Goal: Complete application form

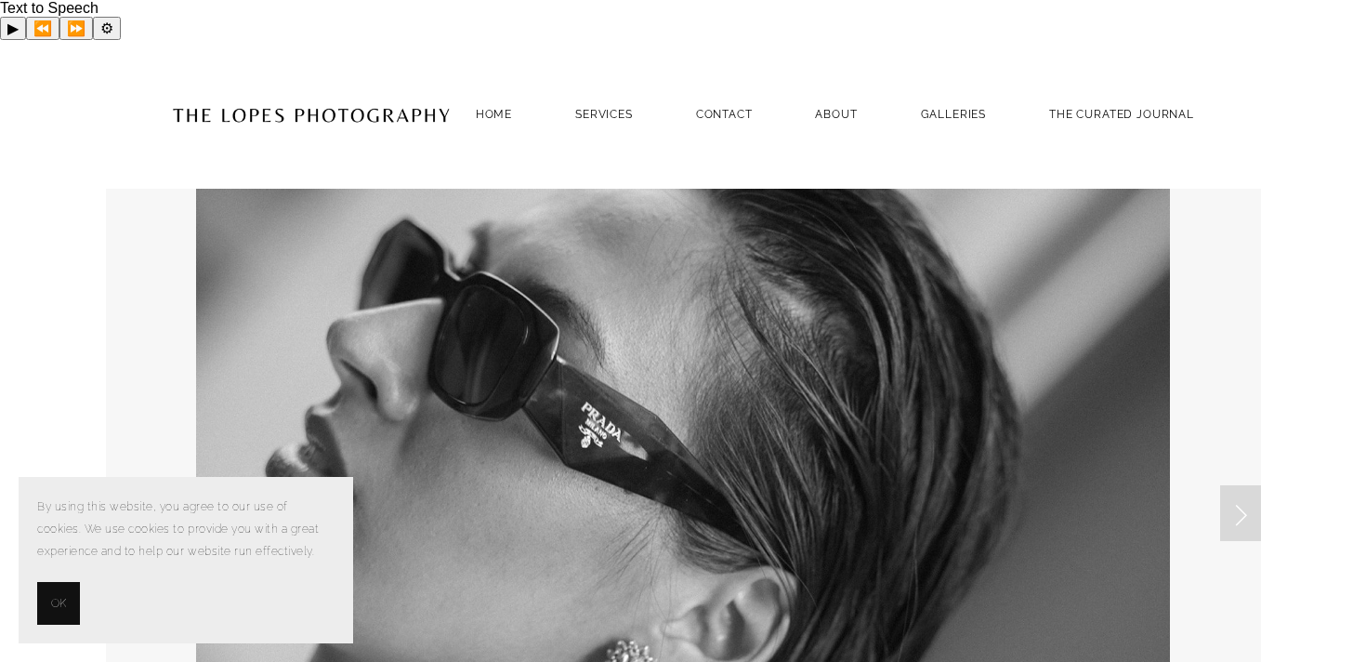
click at [49, 628] on section "By using this website, you agree to our use of cookies. We use cookies to provi…" at bounding box center [186, 560] width 334 height 166
click at [52, 597] on span "OK" at bounding box center [58, 603] width 15 height 22
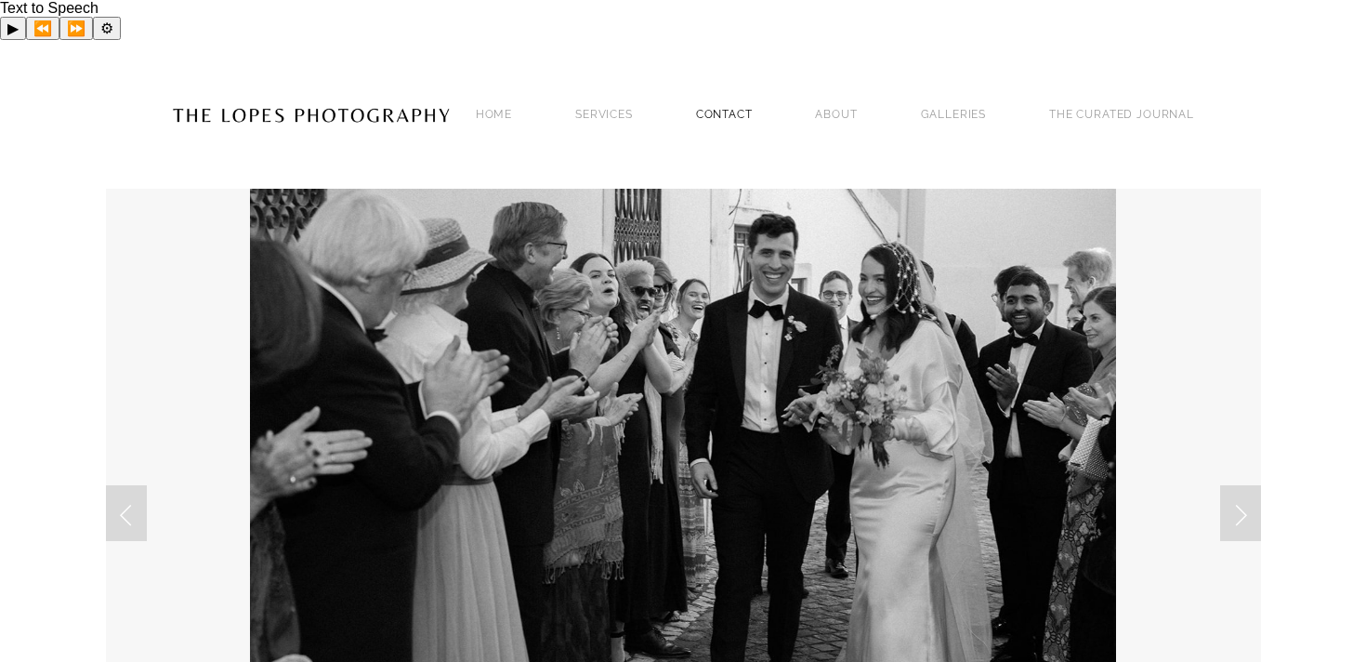
click at [712, 101] on link "Contact" at bounding box center [724, 113] width 57 height 25
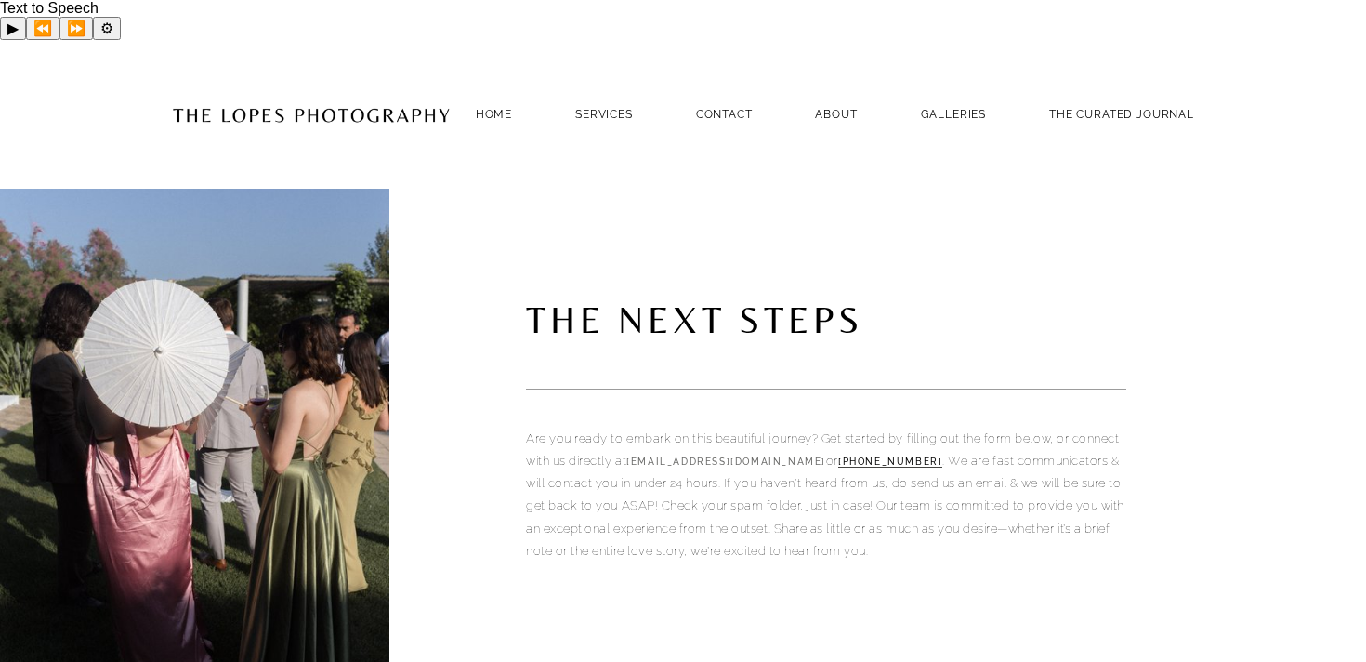
drag, startPoint x: 904, startPoint y: 423, endPoint x: 685, endPoint y: 423, distance: 219.3
click at [685, 427] on p "Are you ready to embark on this beautiful journey? Get started by filling out t…" at bounding box center [826, 495] width 600 height 136
copy link "[EMAIL_ADDRESS][DOMAIN_NAME]"
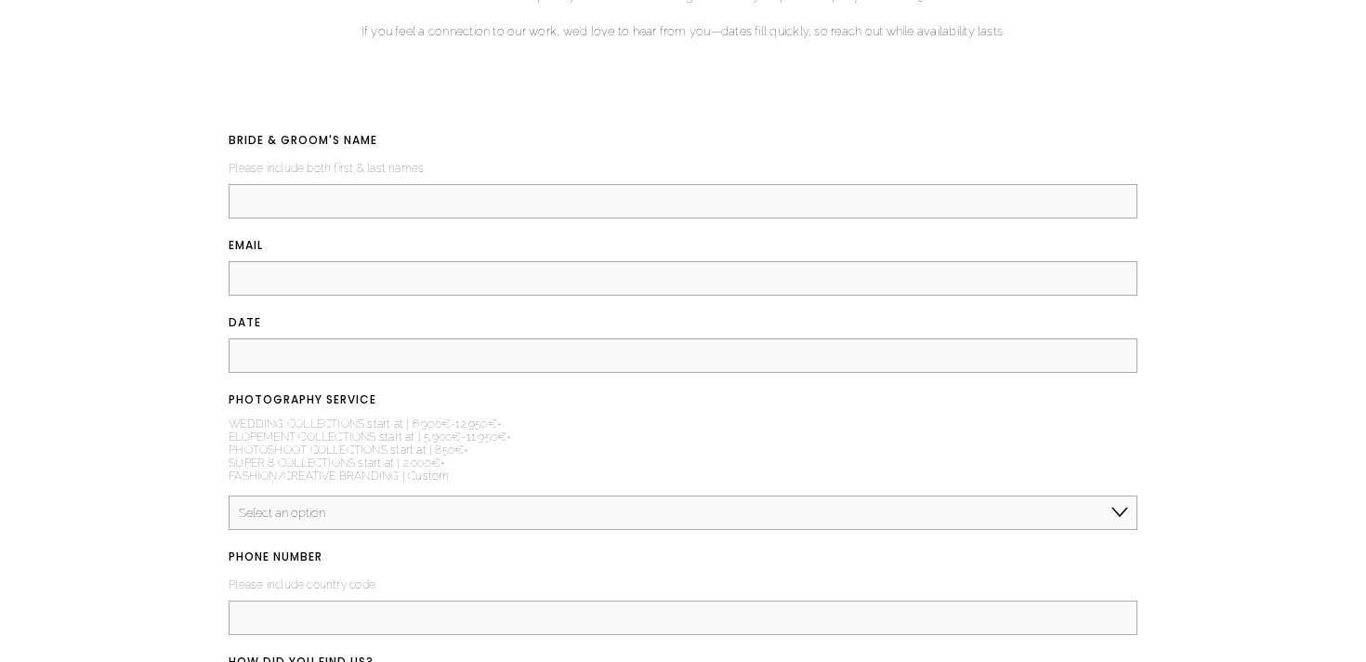
scroll to position [2147, 0]
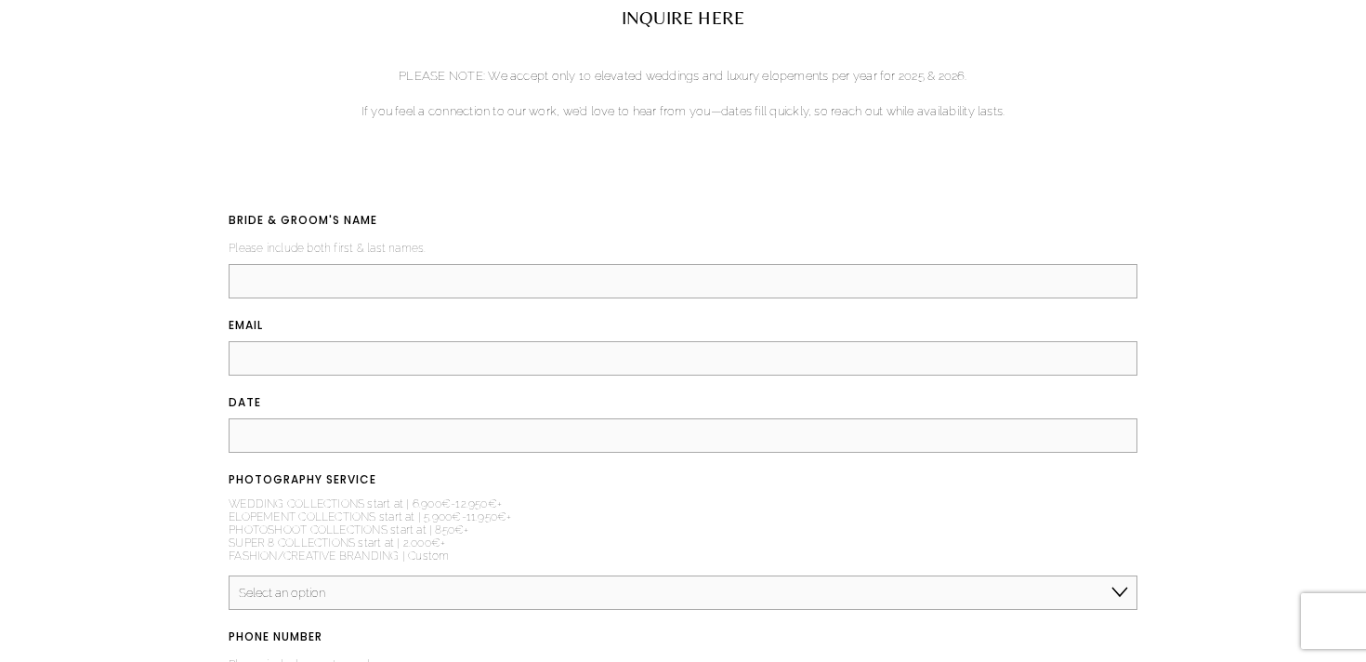
click at [370, 264] on input "BRIDE & GROOM'S NAME (required)" at bounding box center [683, 281] width 909 height 34
type input "Spring Mi, Charles Orleans"
click at [321, 341] on input "Email (required)" at bounding box center [683, 358] width 909 height 34
type input "qkrqhal2580@gmail.com"
click at [347, 418] on input "DATE (required)" at bounding box center [683, 435] width 909 height 34
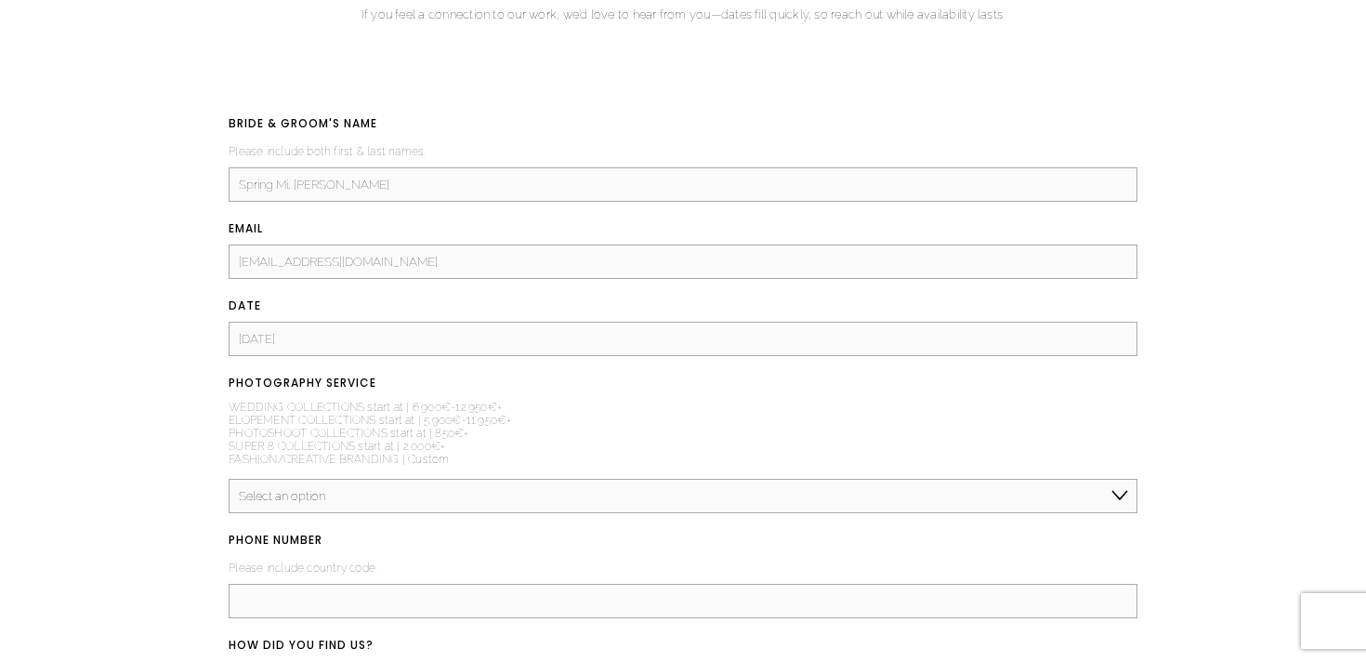
scroll to position [2278, 0]
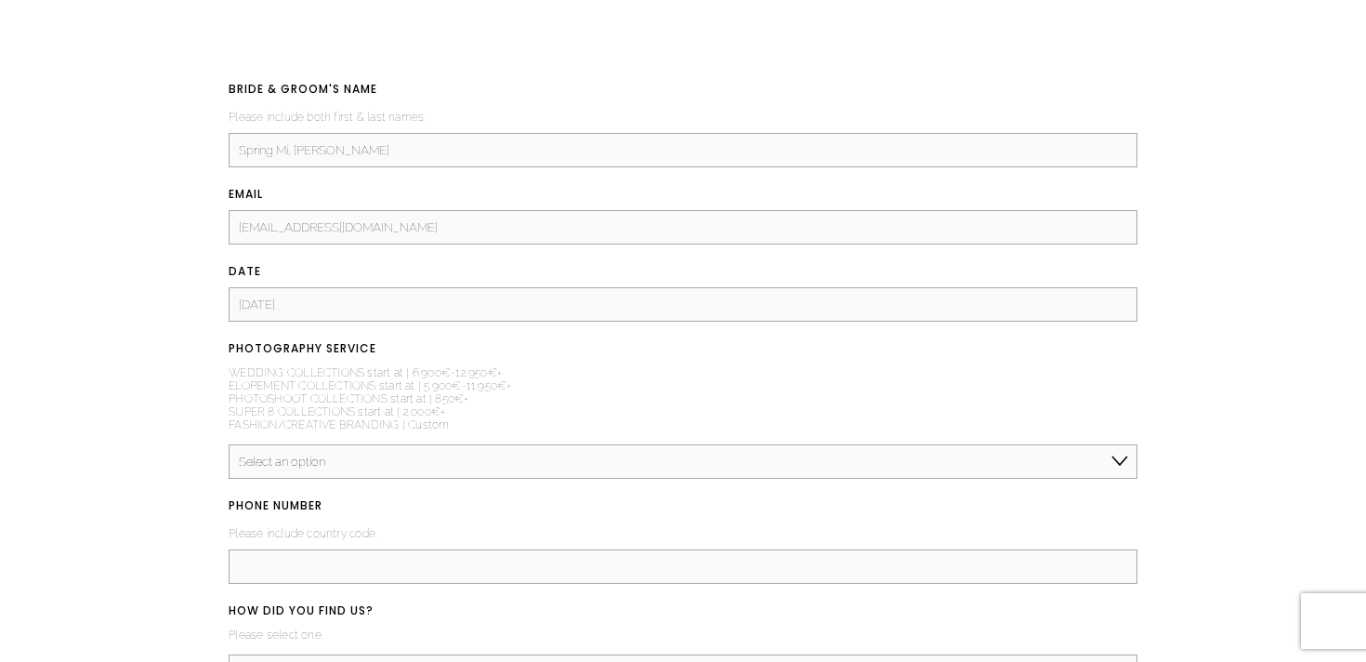
type input "5/23/2027"
click at [318, 444] on select "Select an option Elopement, Civil or Micro Wedding | Less than 50 guests Mid-Si…" at bounding box center [683, 461] width 909 height 34
select select "Mid-Size Wedding | 50-200 guests"
click at [229, 444] on select "Select an option Elopement, Civil or Micro Wedding | Less than 50 guests Mid-Si…" at bounding box center [683, 461] width 909 height 34
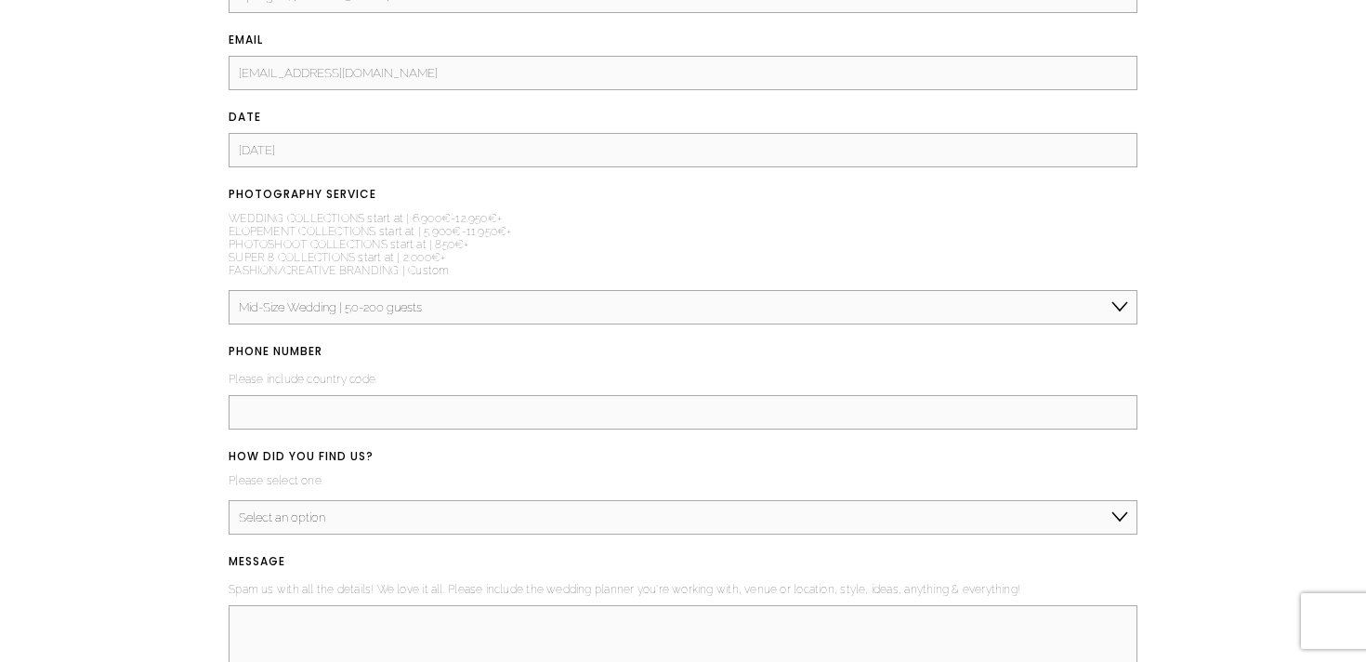
scroll to position [2458, 0]
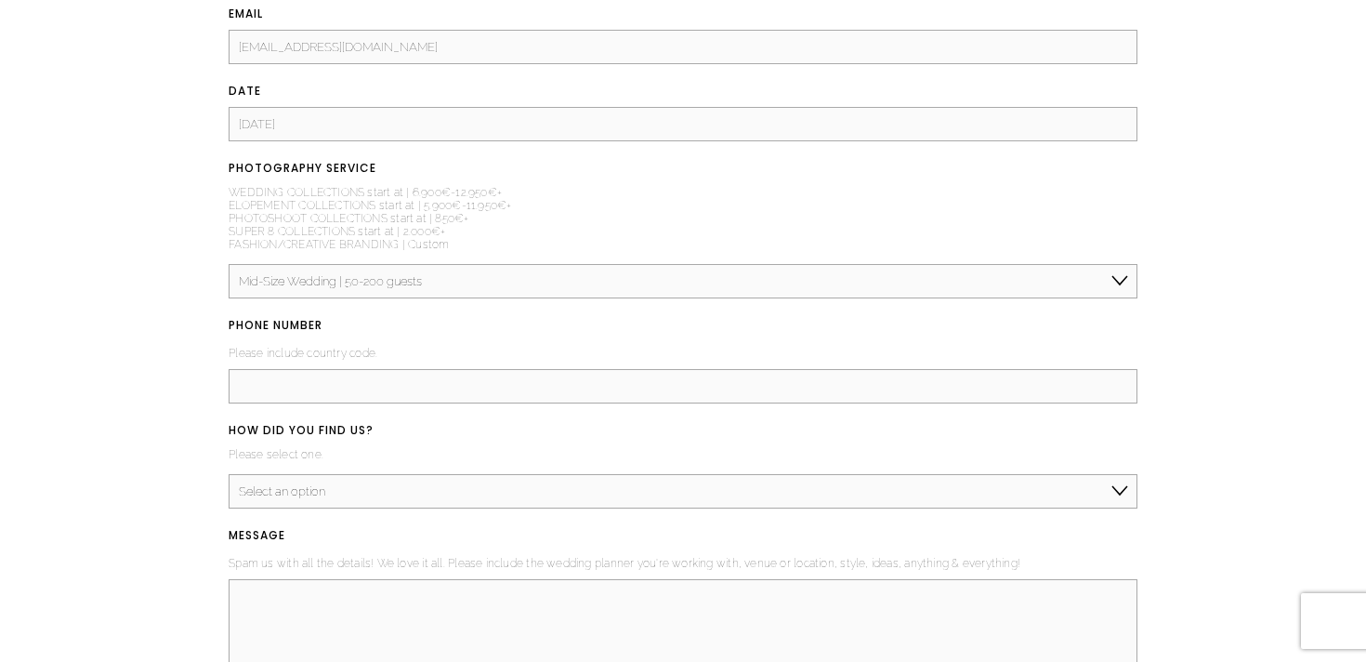
click at [278, 369] on input "PHONE NUMBER (required)" at bounding box center [683, 386] width 909 height 34
type input "+1 8054782121"
click at [308, 474] on select "Select an option Instagram TikTok Google Pinterest Magazine or Blog Referral/Re…" at bounding box center [683, 491] width 909 height 34
select select "Google"
click at [229, 474] on select "Select an option Instagram TikTok Google Pinterest Magazine or Blog Referral/Re…" at bounding box center [683, 491] width 909 height 34
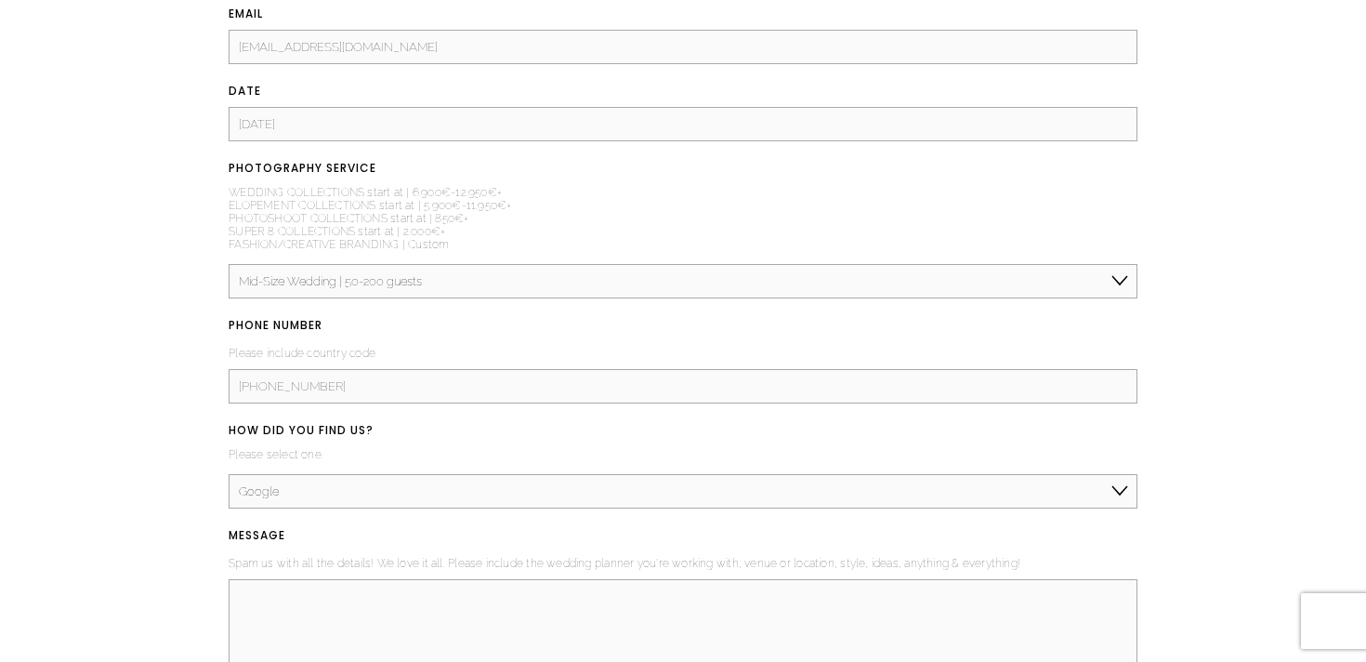
click at [288, 589] on textarea "MESSAGE (required)" at bounding box center [683, 621] width 909 height 84
paste textarea "Hello, My name is Spring, and my fiancé and I are getting married in Lisbon, Po…"
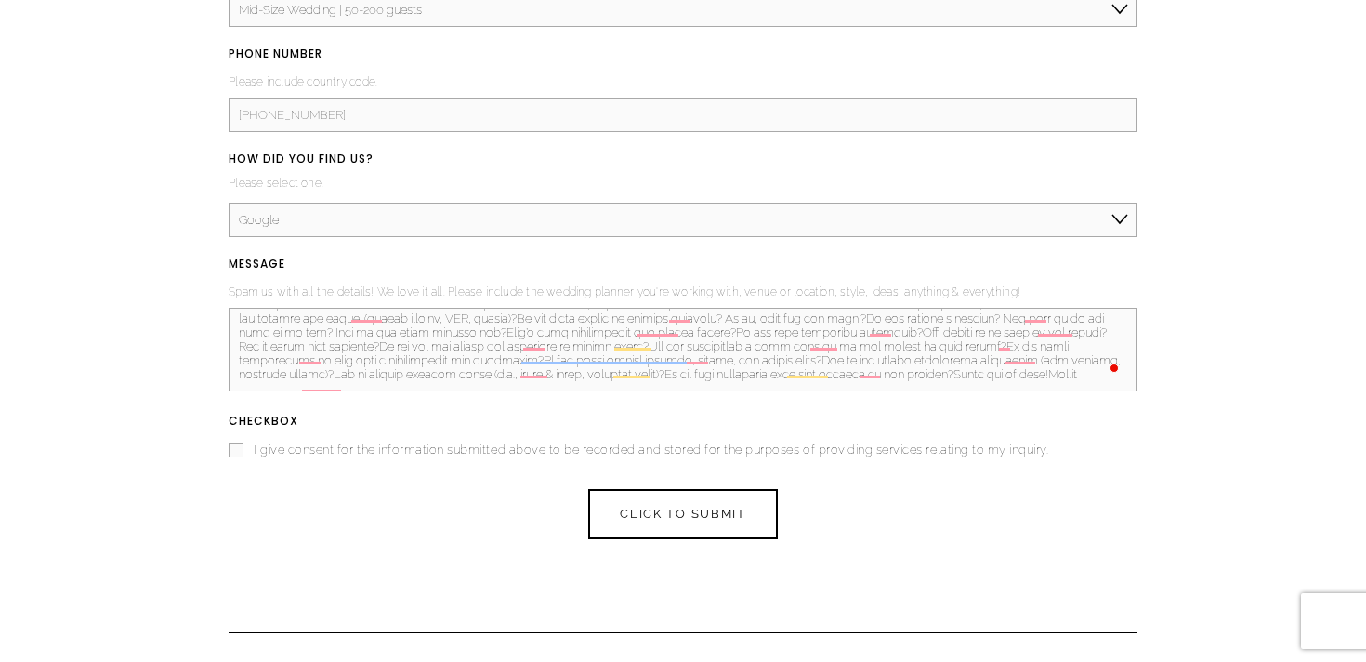
scroll to position [2732, 0]
type textarea "Hello, My name is Spring, and my fiancé and I are getting married in Lisbon, Po…"
click at [231, 439] on input "I give consent for the information submitted above to be recorded and stored fo…" at bounding box center [236, 446] width 15 height 15
checkbox input "true"
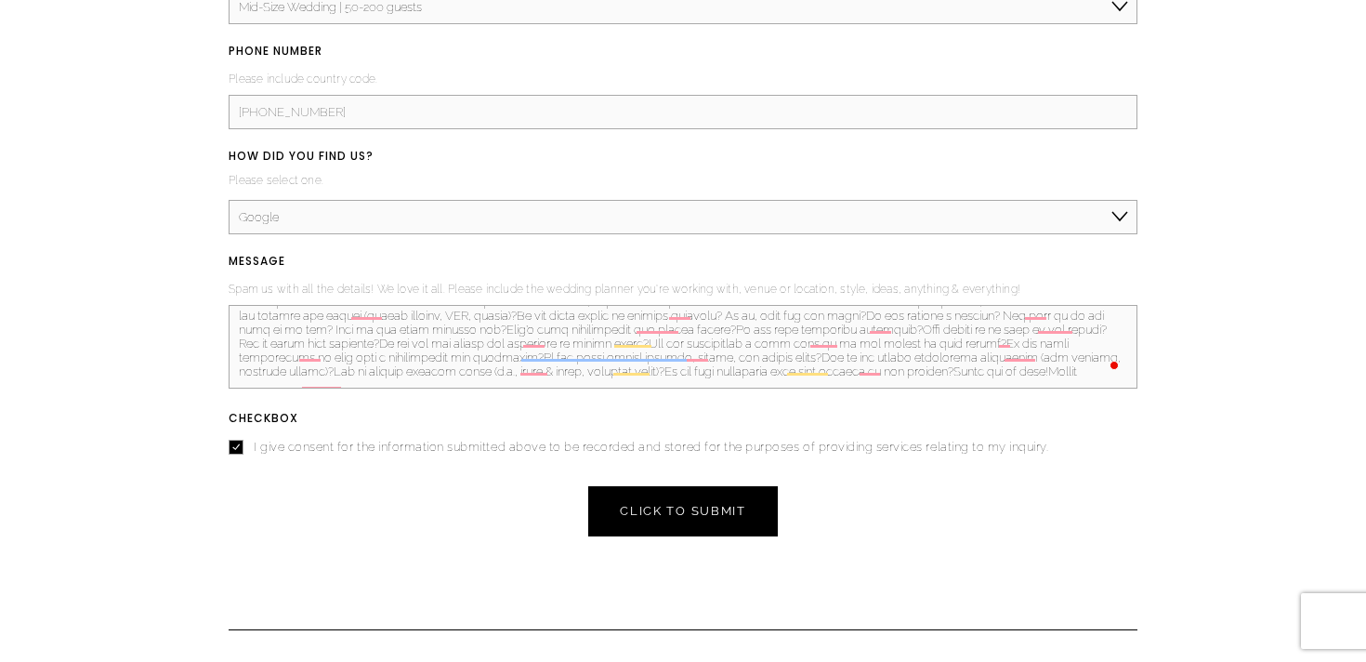
click at [681, 493] on button "CLICK TO SUBMIT CLICK TO SUBMIT" at bounding box center [683, 511] width 190 height 50
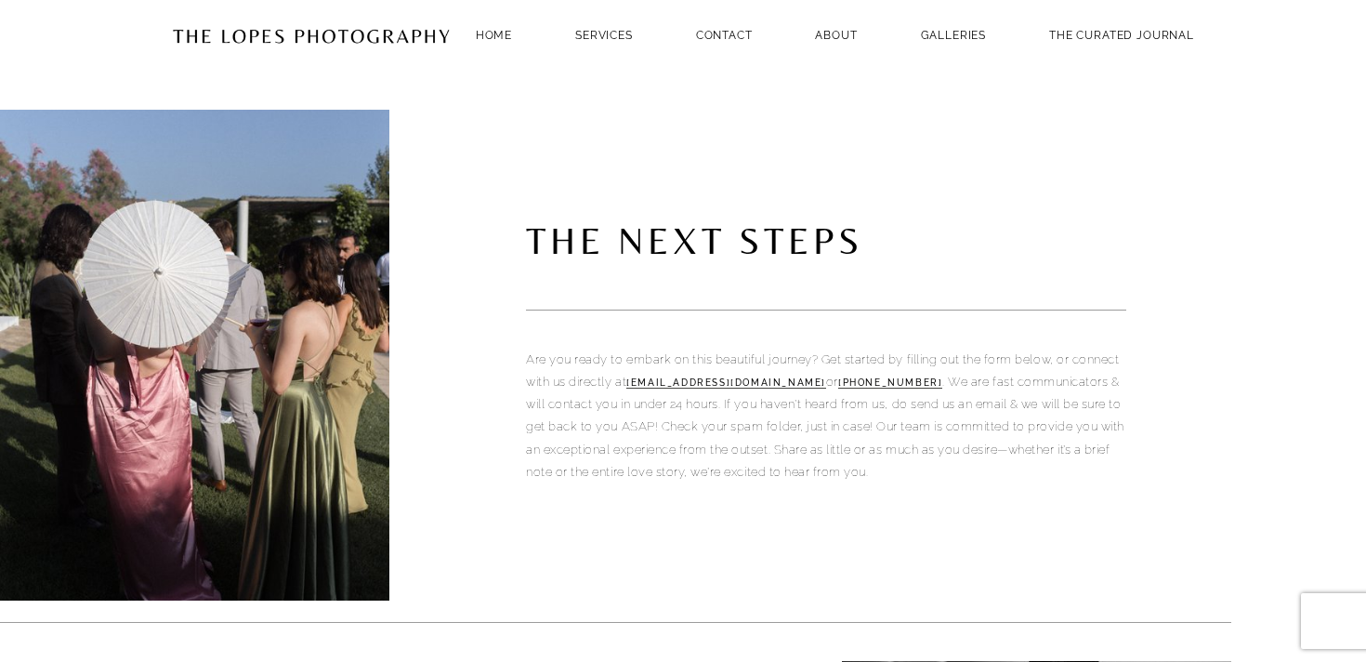
scroll to position [0, 0]
